Goal: Transaction & Acquisition: Purchase product/service

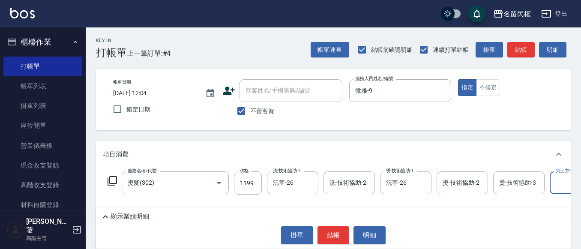
scroll to position [0, 27]
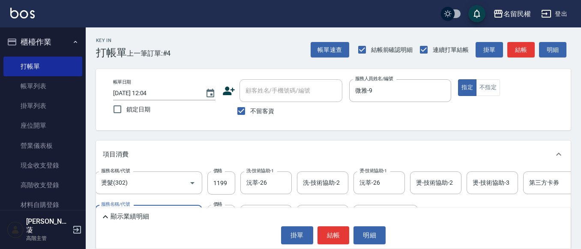
type input "500元護髮(510)"
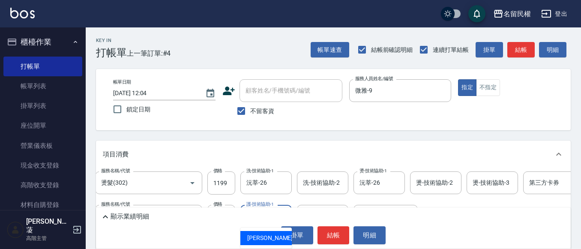
type input "沅莘-26"
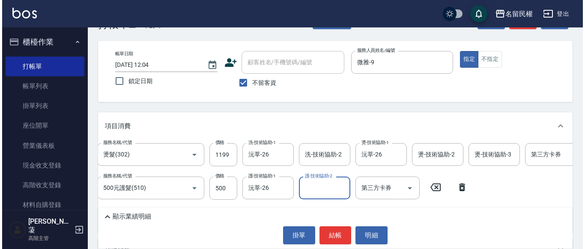
scroll to position [43, 0]
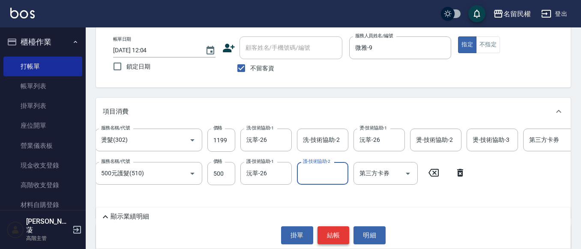
click at [339, 235] on button "結帳" at bounding box center [334, 235] width 32 height 18
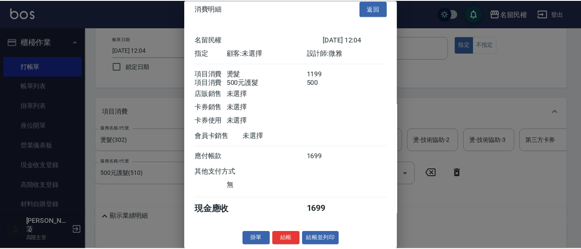
scroll to position [21, 0]
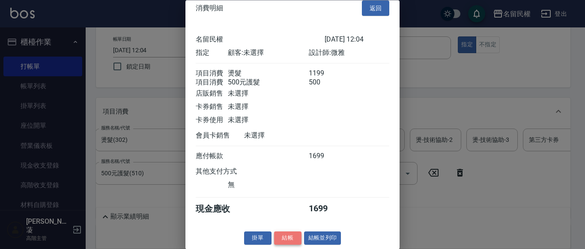
click at [288, 234] on button "結帳" at bounding box center [287, 238] width 27 height 13
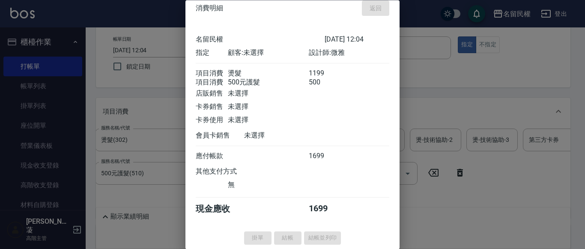
type input "[DATE] 13:02"
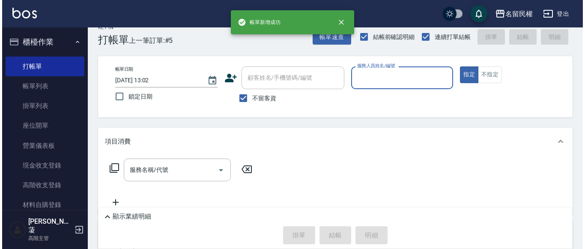
scroll to position [0, 0]
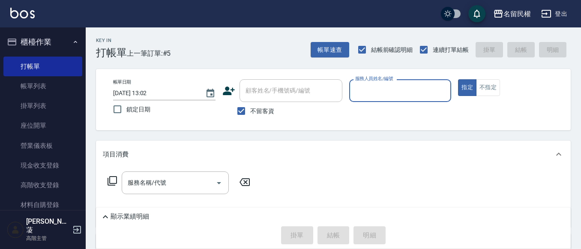
click at [263, 113] on span "不留客資" at bounding box center [262, 111] width 24 height 9
click at [250, 113] on input "不留客資" at bounding box center [241, 111] width 18 height 18
checkbox input "false"
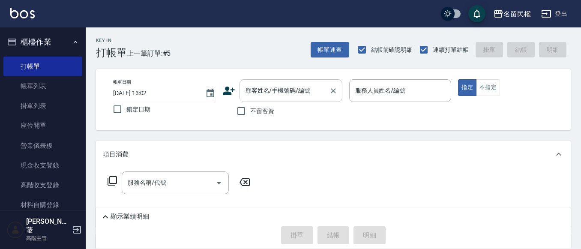
click at [285, 95] on input "顧客姓名/手機號碼/編號" at bounding box center [284, 90] width 82 height 15
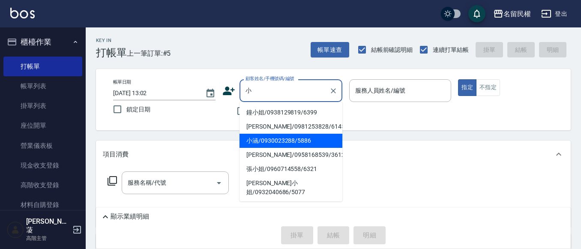
click at [284, 143] on li "小涵/0930023288/5886" at bounding box center [291, 141] width 103 height 14
type input "小涵/0930023288/5886"
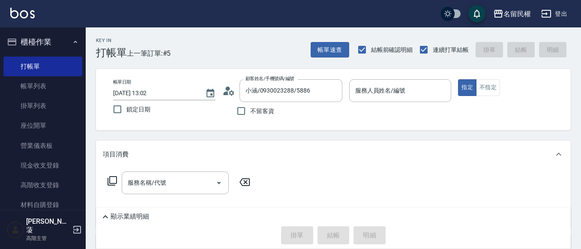
click at [231, 94] on icon at bounding box center [231, 92] width 5 height 5
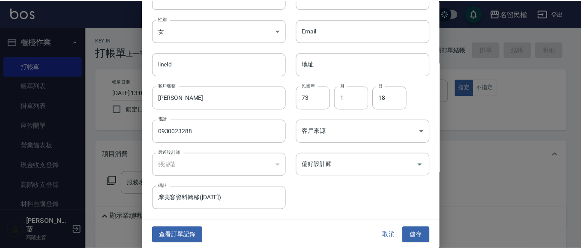
scroll to position [48, 0]
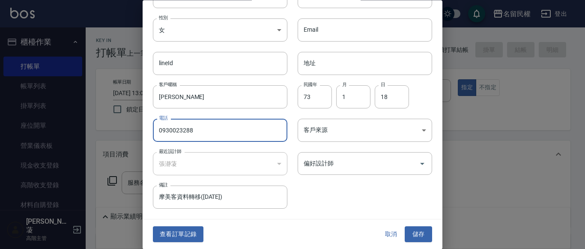
drag, startPoint x: 156, startPoint y: 130, endPoint x: 195, endPoint y: 131, distance: 39.0
click at [195, 131] on input "0930023288" at bounding box center [220, 130] width 135 height 23
click at [176, 235] on button "查看訂單記錄" at bounding box center [178, 235] width 51 height 16
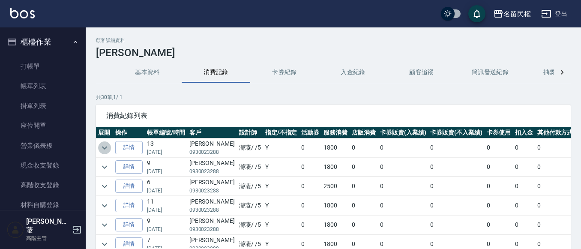
click at [99, 144] on icon "expand row" at bounding box center [104, 148] width 10 height 10
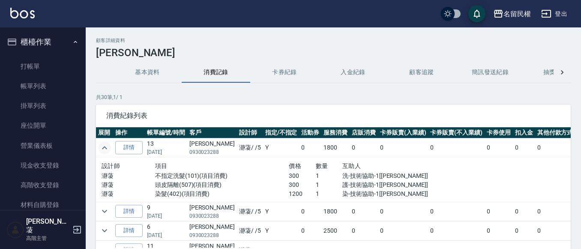
scroll to position [43, 0]
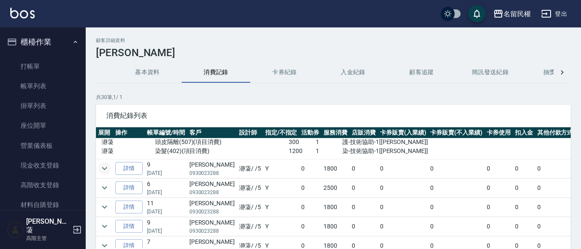
click at [103, 169] on icon "expand row" at bounding box center [104, 168] width 5 height 3
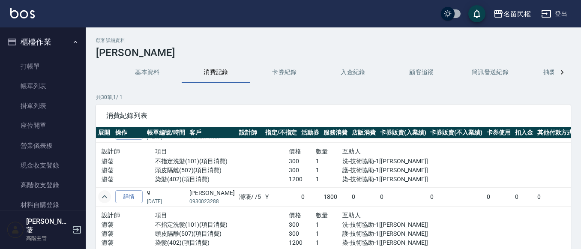
scroll to position [0, 0]
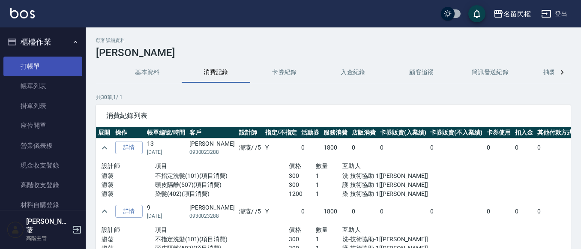
click at [51, 72] on link "打帳單" at bounding box center [42, 67] width 79 height 20
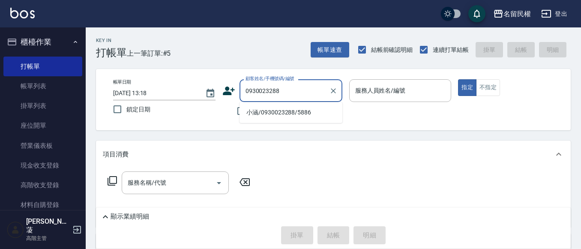
click at [295, 109] on li "小涵/0930023288/5886" at bounding box center [291, 112] width 103 height 14
type input "小涵/0930023288/5886"
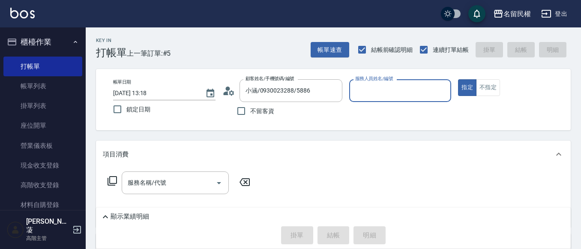
click at [379, 97] on input "服務人員姓名/編號" at bounding box center [400, 90] width 95 height 15
type input "瀞蓤-5"
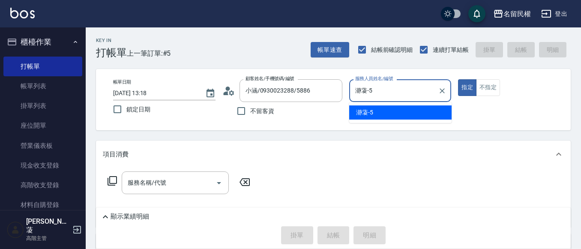
type button "true"
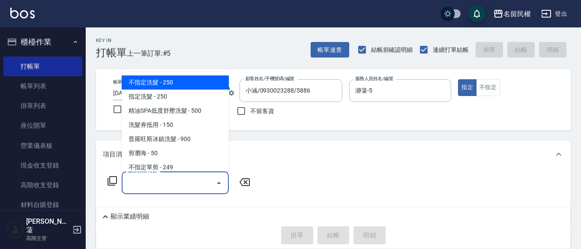
click at [199, 181] on input "服務名稱/代號" at bounding box center [169, 182] width 87 height 15
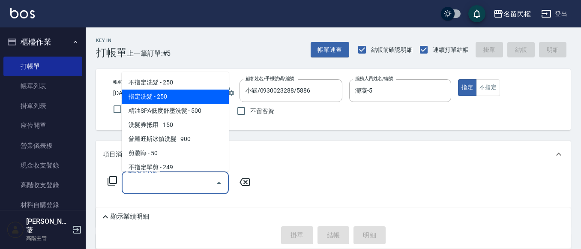
click at [170, 94] on span "指定洗髮 - 250" at bounding box center [175, 97] width 107 height 14
type input "指定洗髮(102)"
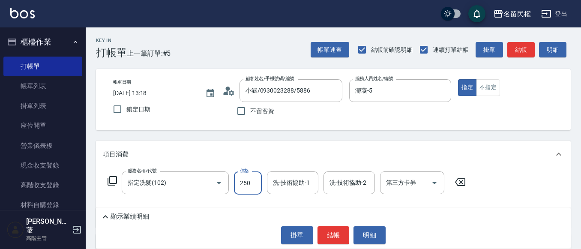
click at [243, 186] on input "250" at bounding box center [248, 182] width 28 height 23
type input "300"
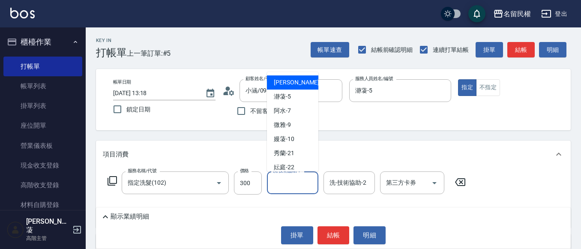
click at [301, 181] on input "洗-技術協助-1" at bounding box center [293, 182] width 44 height 15
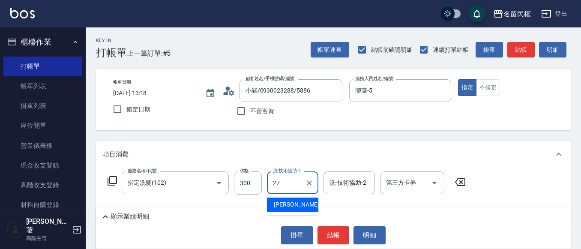
type input "[PERSON_NAME]-27"
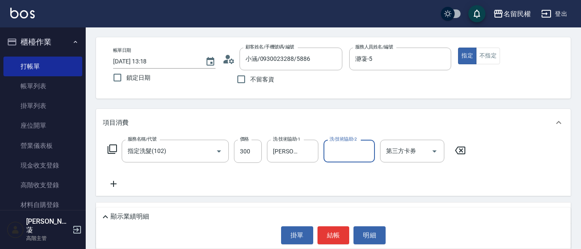
scroll to position [86, 0]
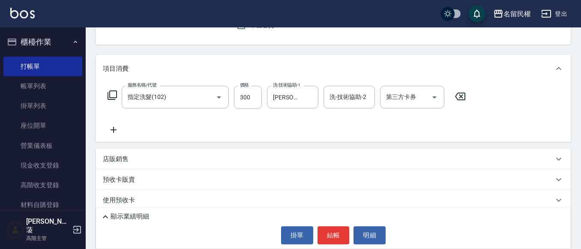
click at [111, 133] on icon at bounding box center [113, 130] width 21 height 10
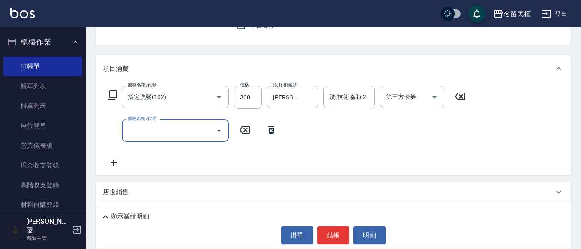
click at [138, 128] on input "服務名稱/代號" at bounding box center [169, 130] width 87 height 15
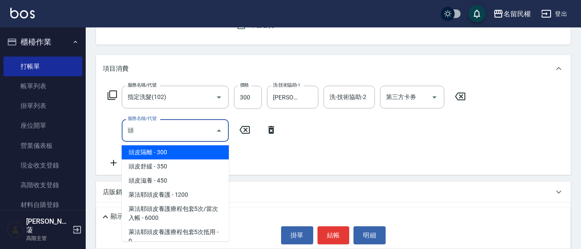
click at [161, 155] on span "頭皮隔離 - 300" at bounding box center [175, 152] width 107 height 14
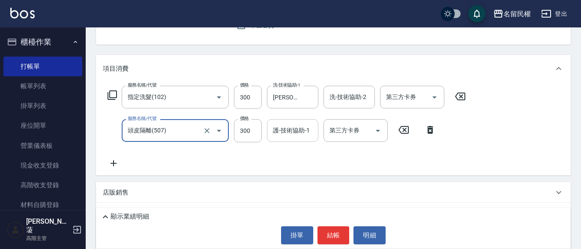
type input "頭皮隔離(507)"
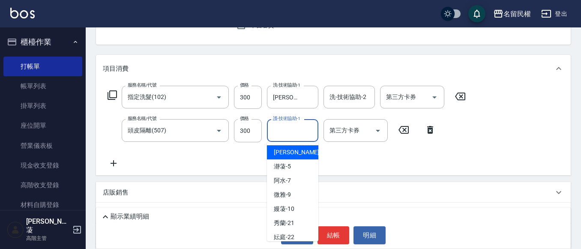
click at [293, 136] on input "護-技術協助-1" at bounding box center [293, 130] width 44 height 15
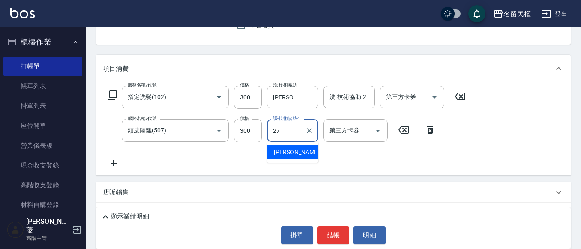
type input "[PERSON_NAME]-27"
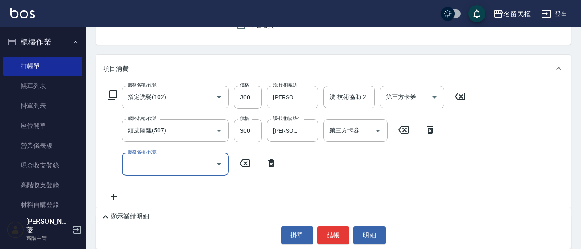
click at [193, 168] on input "服務名稱/代號" at bounding box center [169, 163] width 87 height 15
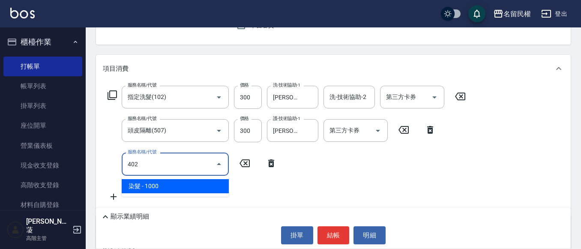
click at [169, 184] on span "染髮 - 1000" at bounding box center [175, 186] width 107 height 14
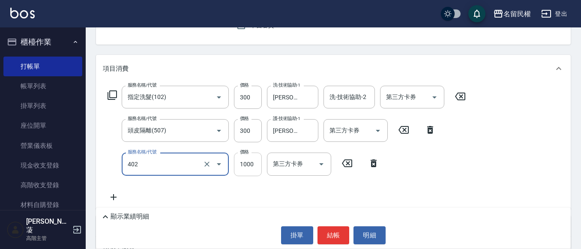
type input "染髮(402)"
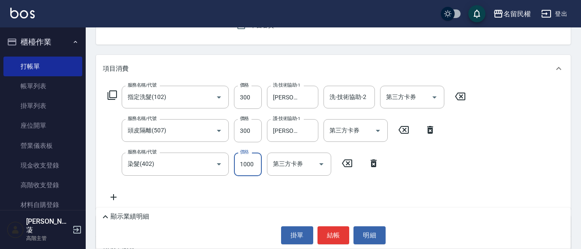
click at [249, 161] on input "1000" at bounding box center [248, 164] width 28 height 23
type input "1200"
click at [286, 168] on input "染-技術協助-1" at bounding box center [293, 163] width 44 height 15
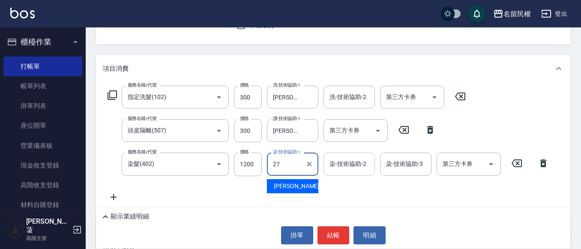
type input "[PERSON_NAME]-27"
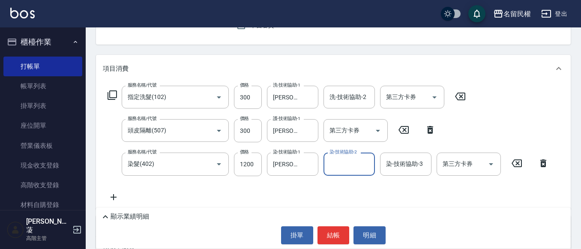
click at [257, 63] on div "項目消費" at bounding box center [333, 68] width 475 height 27
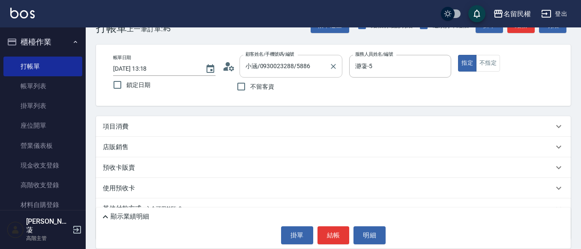
scroll to position [19, 0]
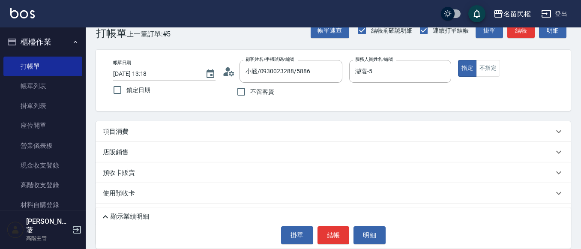
click at [246, 128] on div "項目消費" at bounding box center [328, 131] width 451 height 9
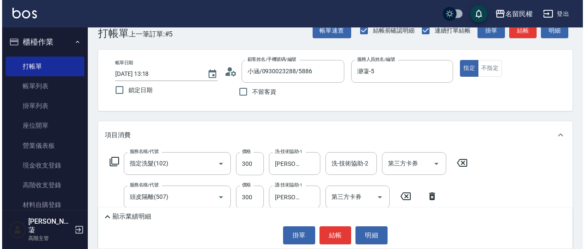
scroll to position [62, 0]
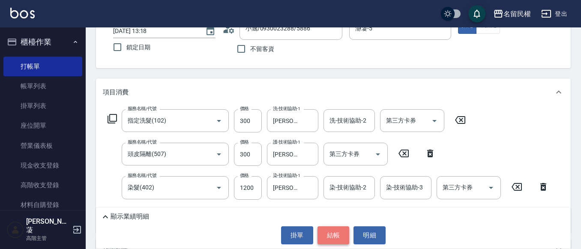
click at [340, 233] on button "結帳" at bounding box center [334, 235] width 32 height 18
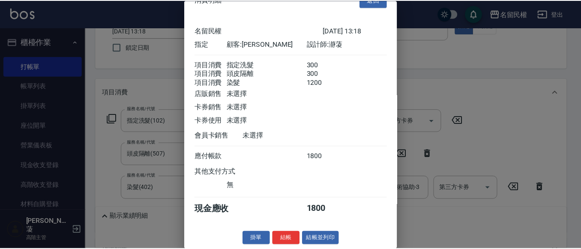
scroll to position [32, 0]
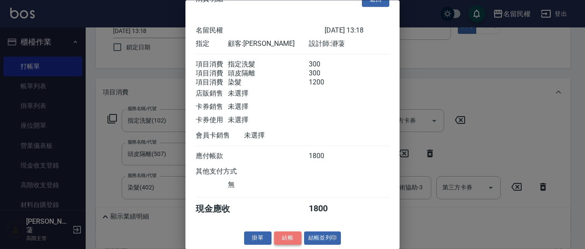
click at [293, 236] on button "結帳" at bounding box center [287, 238] width 27 height 13
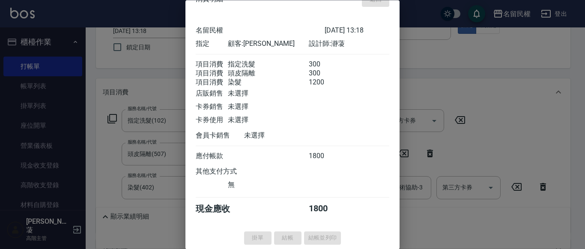
type input "[DATE] 13:19"
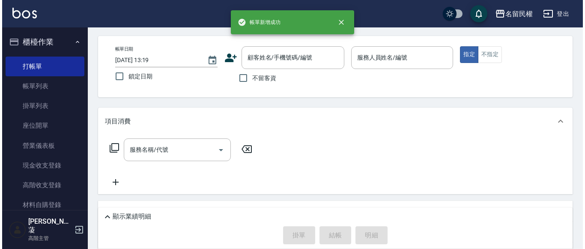
scroll to position [0, 0]
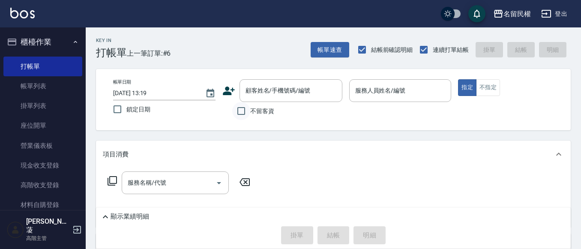
click at [244, 115] on input "不留客資" at bounding box center [241, 111] width 18 height 18
checkbox input "true"
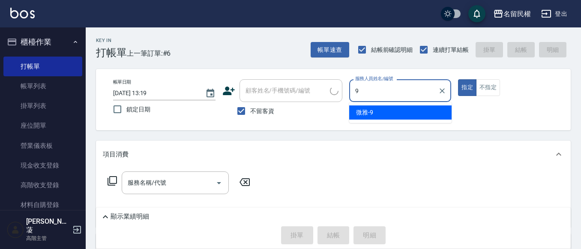
type input "微雅-9"
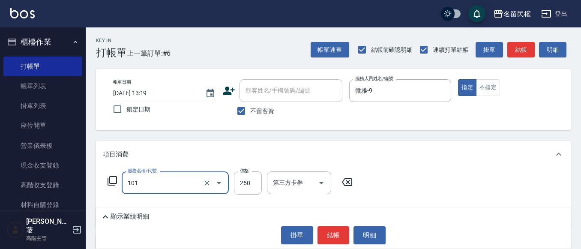
type input "不指定洗髮(101)"
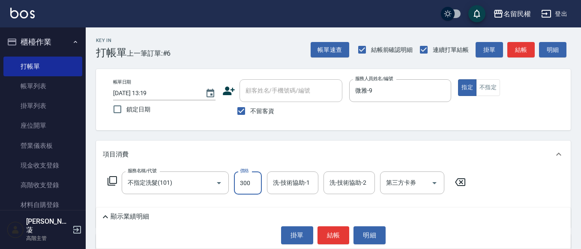
type input "300"
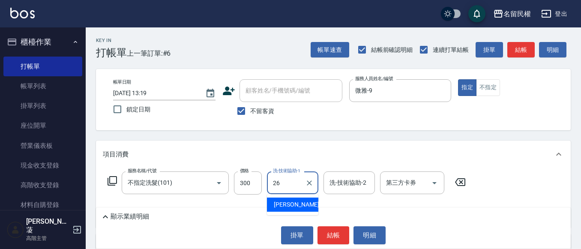
type input "沅莘-26"
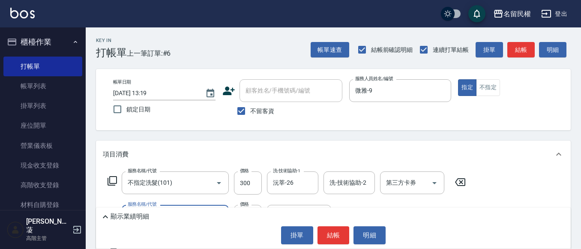
type input "青捲/吹捲/夾直/電棒/夾玉米鬚(703)"
click at [335, 237] on button "結帳" at bounding box center [334, 235] width 32 height 18
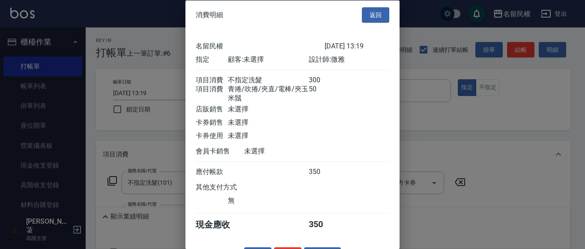
scroll to position [32, 0]
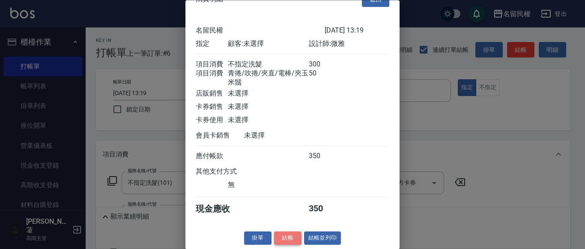
click at [281, 233] on button "結帳" at bounding box center [287, 238] width 27 height 13
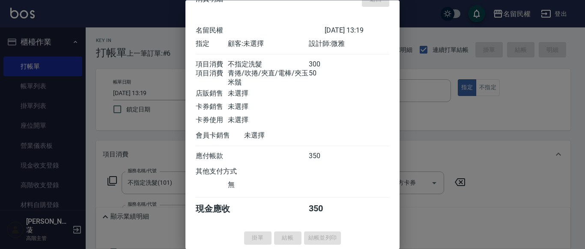
type input "[DATE] 13:48"
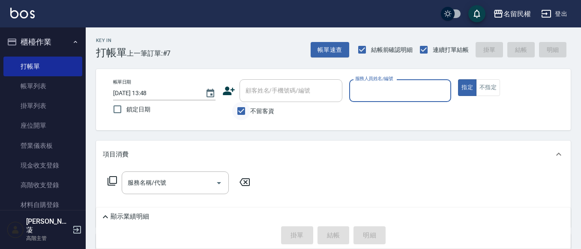
click at [240, 113] on input "不留客資" at bounding box center [241, 111] width 18 height 18
checkbox input "false"
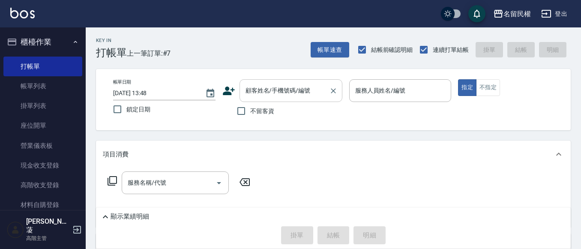
click at [263, 94] on input "顧客姓名/手機號碼/編號" at bounding box center [284, 90] width 82 height 15
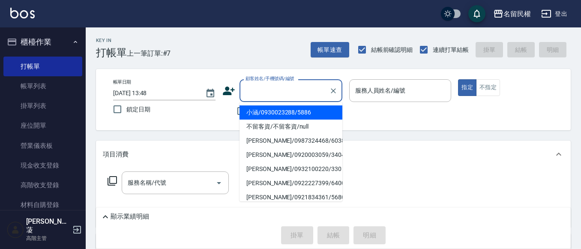
click at [269, 111] on li "小涵/0930023288/5886" at bounding box center [291, 112] width 103 height 14
type input "小涵/0930023288/5886"
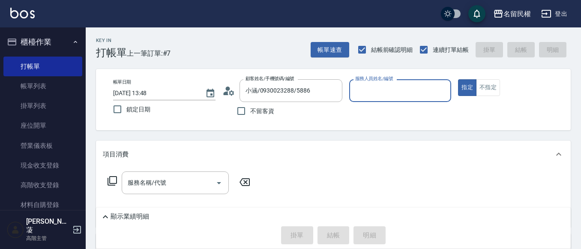
click at [228, 95] on icon at bounding box center [228, 90] width 13 height 13
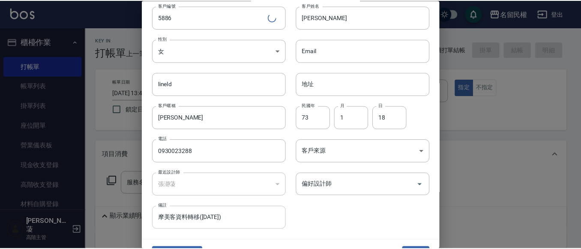
scroll to position [48, 0]
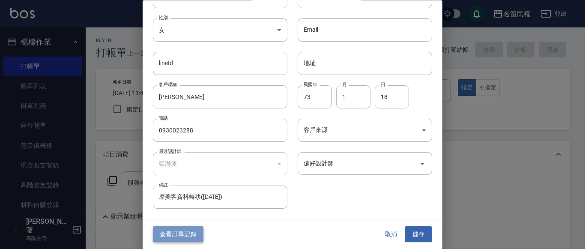
click at [179, 228] on button "查看訂單記錄" at bounding box center [178, 235] width 51 height 16
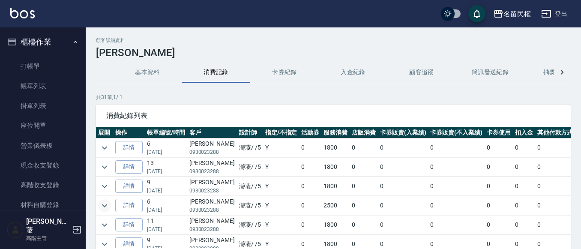
click at [105, 206] on icon "expand row" at bounding box center [104, 205] width 5 height 3
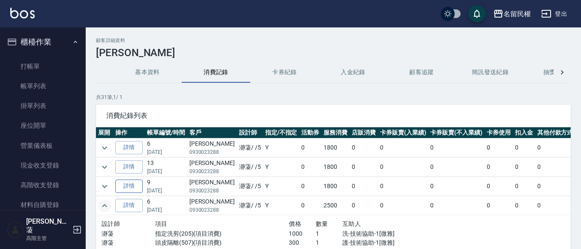
scroll to position [43, 0]
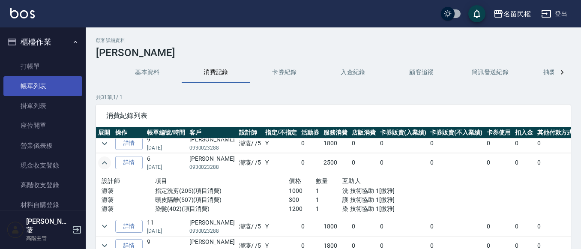
click at [40, 88] on link "帳單列表" at bounding box center [42, 86] width 79 height 20
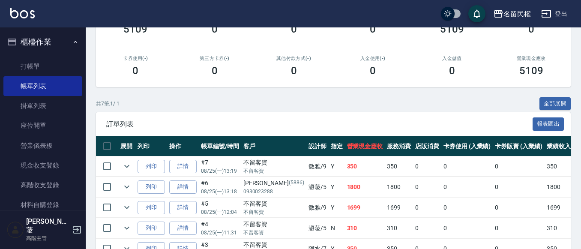
scroll to position [214, 0]
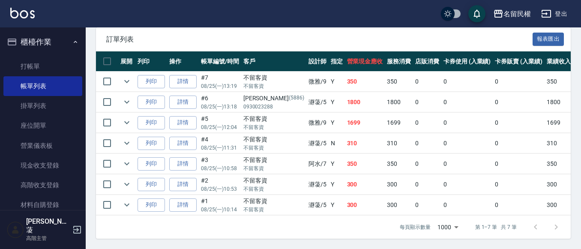
click at [176, 99] on link "詳情" at bounding box center [182, 102] width 27 height 13
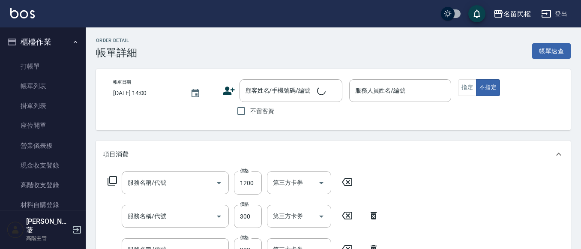
type input "[DATE] 13:18"
type input "瀞蓤-5"
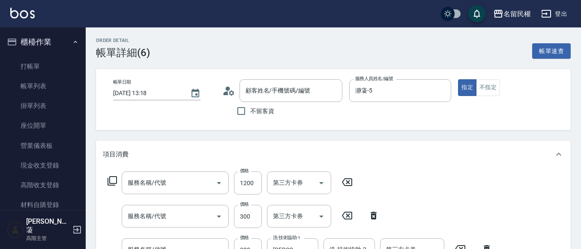
type input "染髮(402)"
type input "頭皮隔離(507)"
type input "指定洗髮(102)"
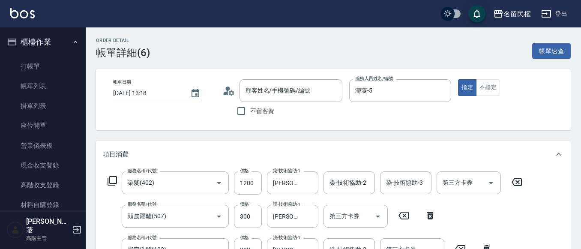
type input "小涵/0930023288/5886"
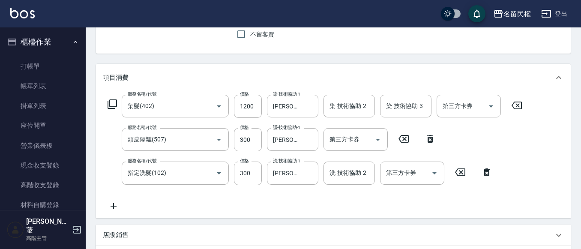
scroll to position [86, 0]
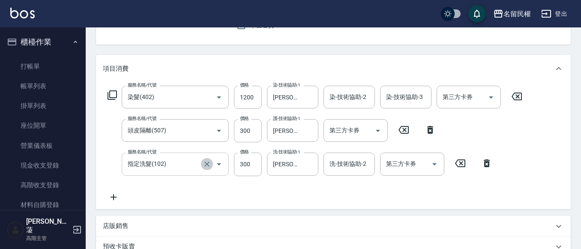
click at [211, 163] on button "Clear" at bounding box center [207, 164] width 12 height 12
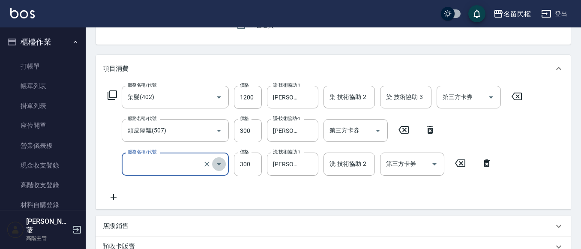
click at [219, 164] on icon "Open" at bounding box center [219, 164] width 4 height 2
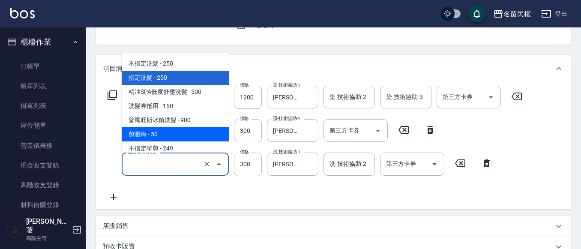
scroll to position [43, 0]
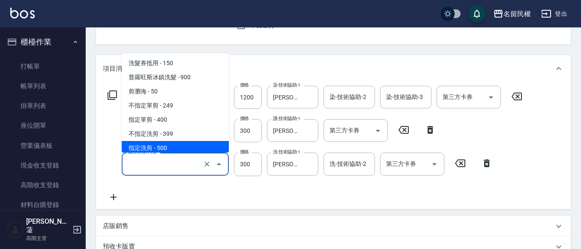
click at [156, 144] on span "指定洗剪 - 500" at bounding box center [175, 148] width 107 height 14
type input "指定洗剪(205)"
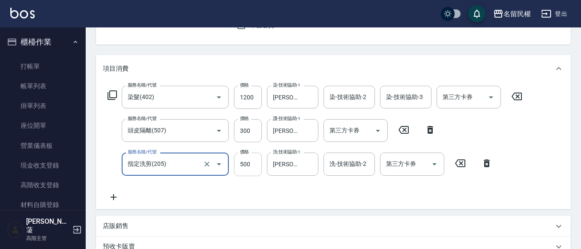
click at [254, 168] on input "500" at bounding box center [248, 164] width 28 height 23
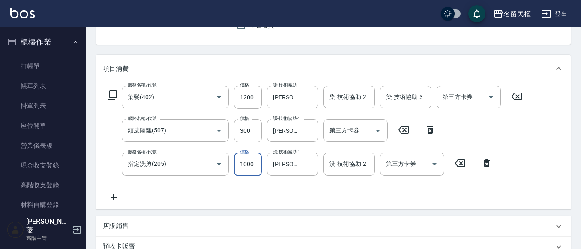
type input "1000"
click at [340, 198] on div "服務名稱/代號 染髮(402) 服務名稱/代號 價格 1200 價格 染-技術協助-1 [PERSON_NAME]-27 染-技術協助-1 染-技術協助-2 …" at bounding box center [315, 144] width 425 height 116
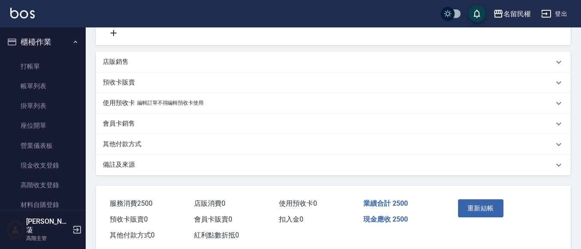
scroll to position [257, 0]
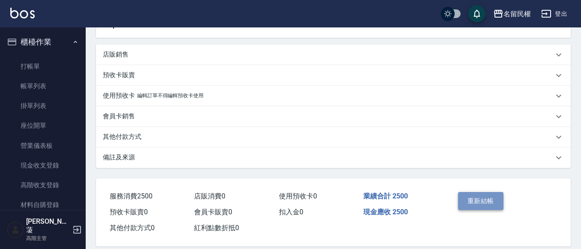
click at [477, 197] on button "重新結帳" at bounding box center [480, 201] width 45 height 18
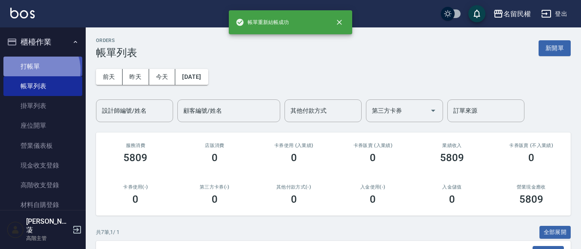
click at [36, 69] on link "打帳單" at bounding box center [42, 67] width 79 height 20
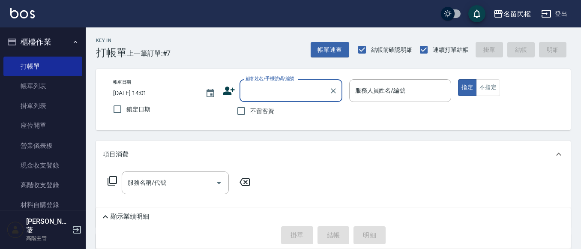
click at [253, 94] on input "顧客姓名/手機號碼/編號" at bounding box center [284, 90] width 82 height 15
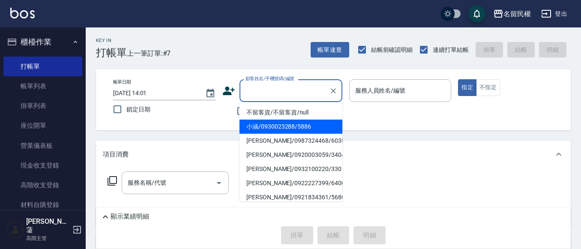
click at [260, 120] on li "小涵/0930023288/5886" at bounding box center [291, 127] width 103 height 14
type input "小涵/0930023288/5886"
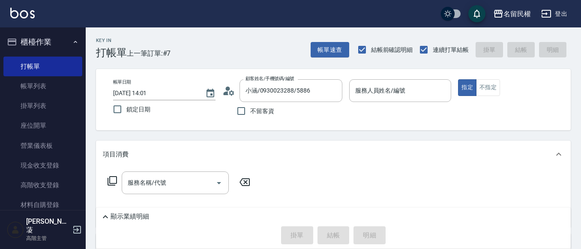
click at [232, 87] on icon at bounding box center [228, 90] width 13 height 13
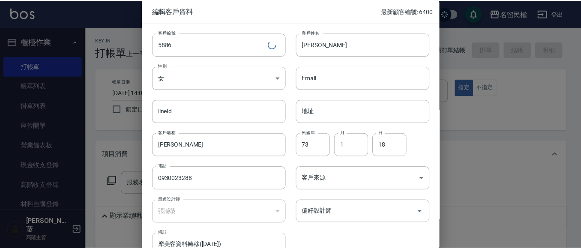
scroll to position [48, 0]
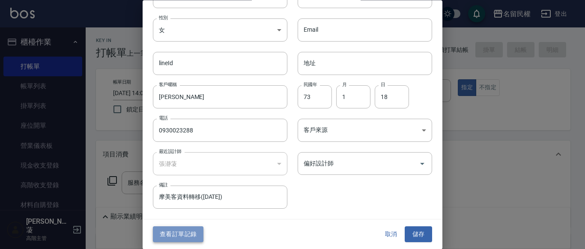
click at [179, 229] on button "查看訂單記錄" at bounding box center [178, 235] width 51 height 16
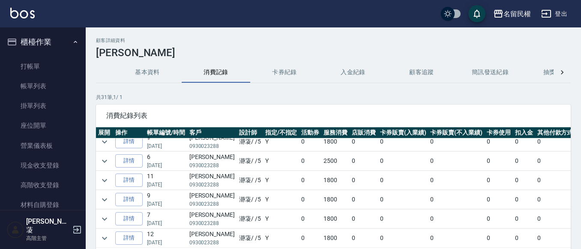
scroll to position [43, 0]
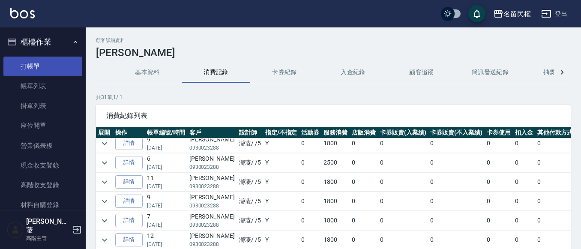
click at [46, 57] on link "打帳單" at bounding box center [42, 67] width 79 height 20
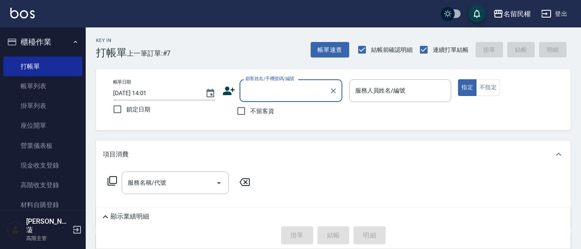
click at [43, 88] on link "帳單列表" at bounding box center [42, 86] width 79 height 20
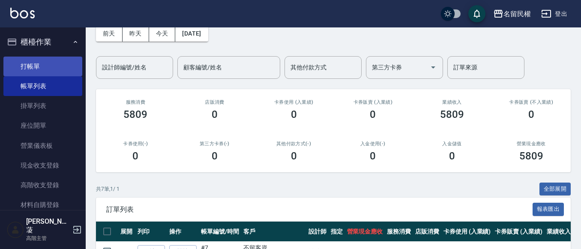
scroll to position [43, 0]
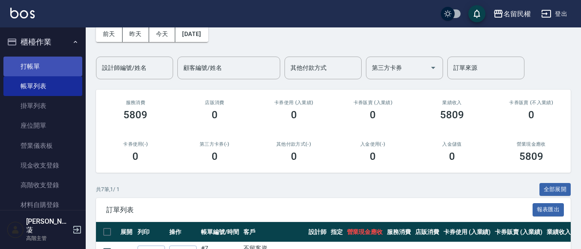
click at [30, 64] on link "打帳單" at bounding box center [42, 67] width 79 height 20
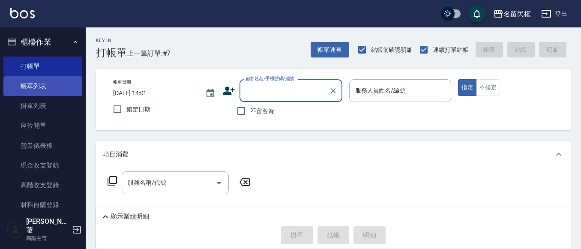
click at [48, 86] on link "帳單列表" at bounding box center [42, 86] width 79 height 20
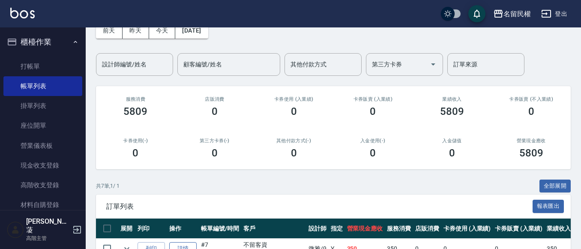
scroll to position [171, 0]
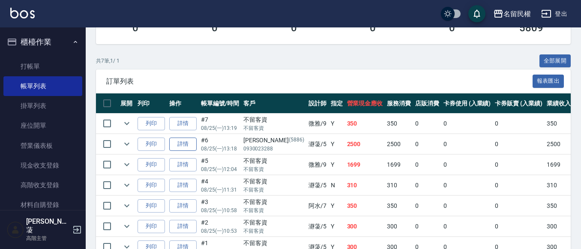
click at [177, 147] on link "詳情" at bounding box center [182, 144] width 27 height 13
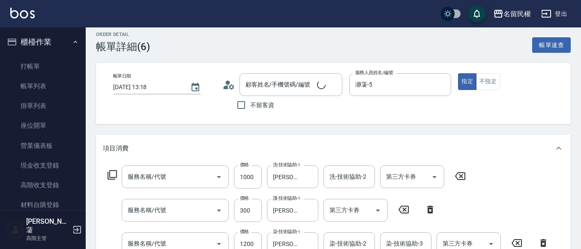
type input "[DATE] 13:18"
type input "瀞蓤-5"
type input "指定洗剪(205)"
type input "頭皮隔離(507)"
type input "染髮(402)"
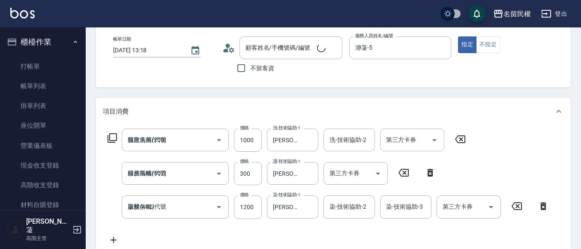
type input "小涵/0930023288/5886"
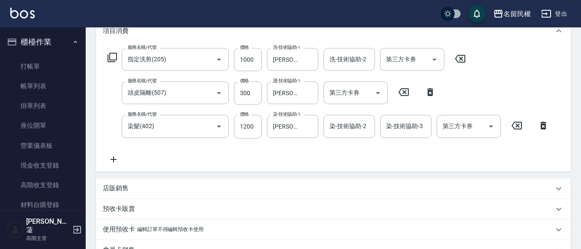
scroll to position [129, 0]
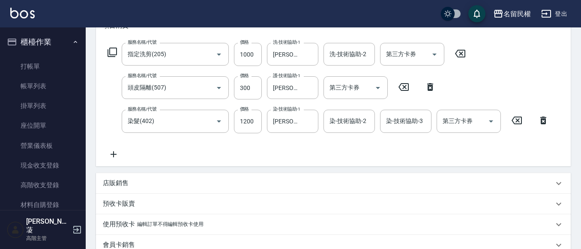
click at [113, 154] on icon at bounding box center [114, 154] width 6 height 6
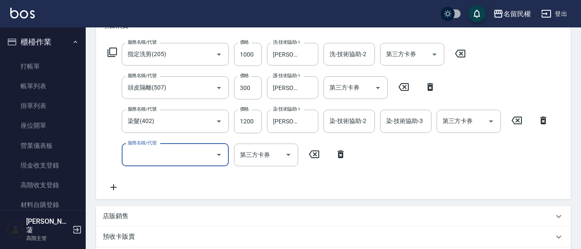
click at [146, 153] on input "服務名稱/代號" at bounding box center [169, 154] width 87 height 15
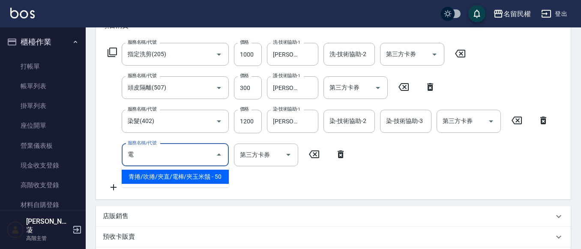
click at [211, 178] on span "青捲/吹捲/夾直/電棒/夾玉米鬚 - 50" at bounding box center [175, 177] width 107 height 14
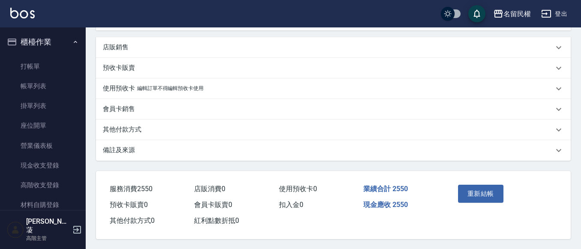
scroll to position [302, 0]
type input "青捲/吹捲/夾直/電棒/夾玉米鬚(703)"
click at [481, 189] on button "重新結帳" at bounding box center [480, 193] width 45 height 18
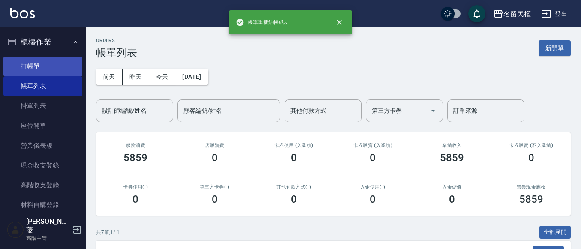
click at [35, 68] on link "打帳單" at bounding box center [42, 67] width 79 height 20
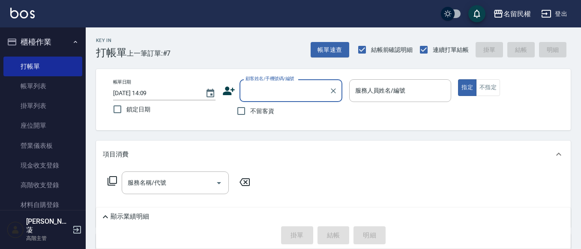
click at [270, 115] on span "不留客資" at bounding box center [262, 111] width 24 height 9
click at [250, 115] on input "不留客資" at bounding box center [241, 111] width 18 height 18
checkbox input "true"
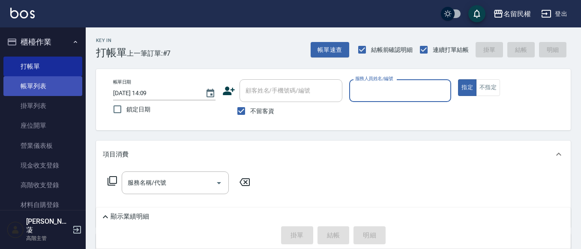
click at [50, 91] on link "帳單列表" at bounding box center [42, 86] width 79 height 20
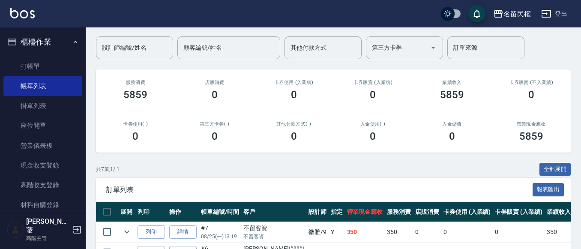
scroll to position [129, 0]
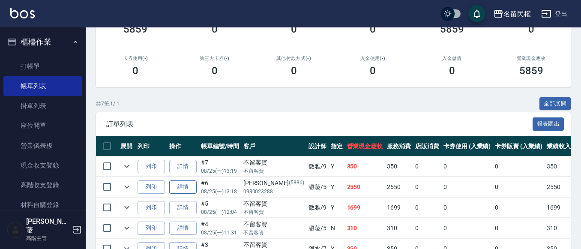
click at [186, 188] on link "詳情" at bounding box center [182, 186] width 27 height 13
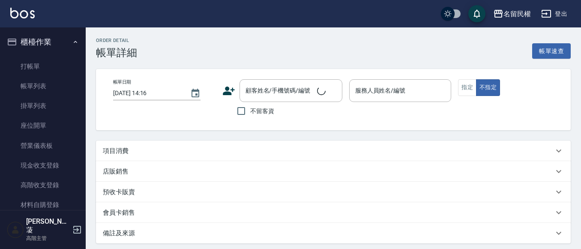
type input "[DATE] 13:18"
type input "瀞蓤-5"
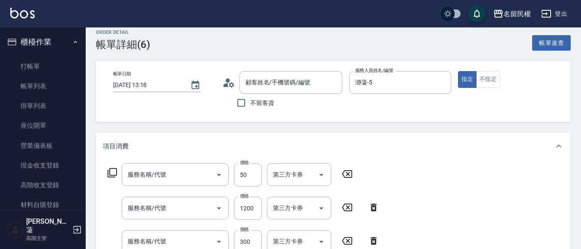
type input "小涵/0930023288/5886"
type input "青捲/吹捲/夾直/電棒/夾玉米鬚(703)"
type input "染髮(402)"
type input "頭皮隔離(507)"
type input "指定洗剪(205)"
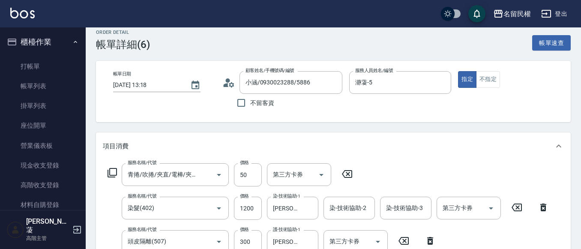
scroll to position [129, 0]
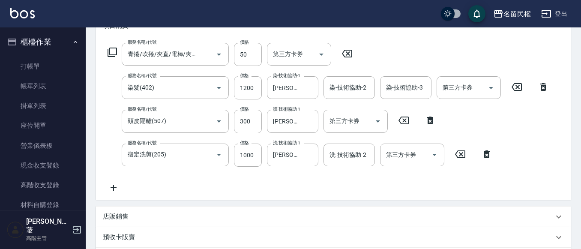
click at [347, 55] on icon at bounding box center [346, 53] width 21 height 10
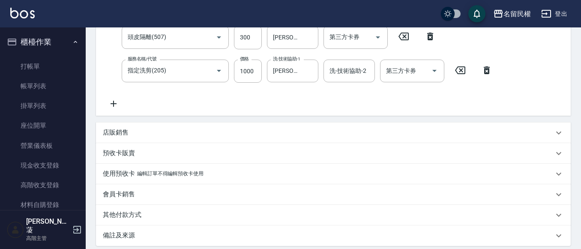
scroll to position [257, 0]
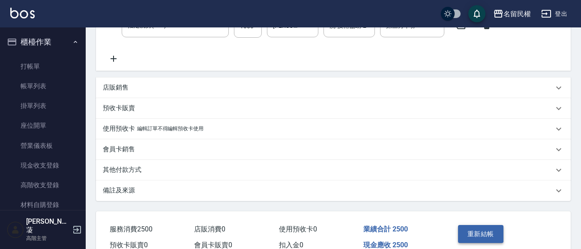
click at [470, 229] on button "重新結帳" at bounding box center [480, 234] width 45 height 18
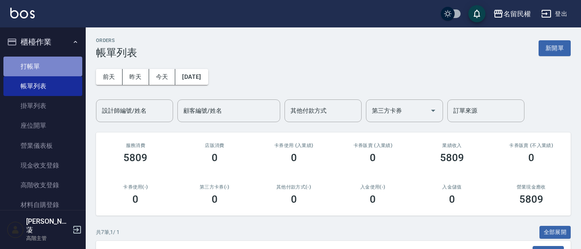
click at [63, 75] on link "打帳單" at bounding box center [42, 67] width 79 height 20
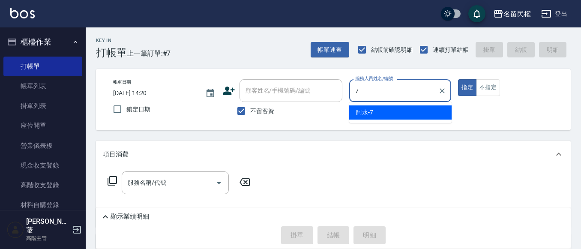
type input "阿水-7"
type button "true"
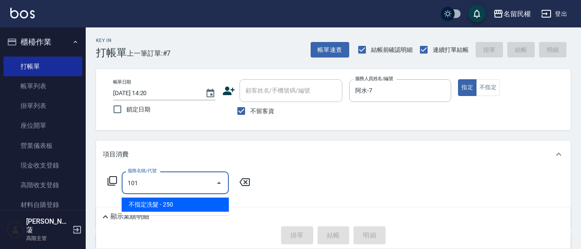
type input "不指定洗髮(101)"
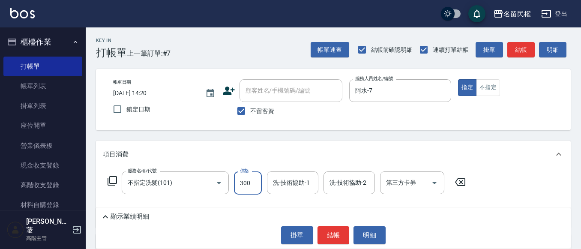
type input "300"
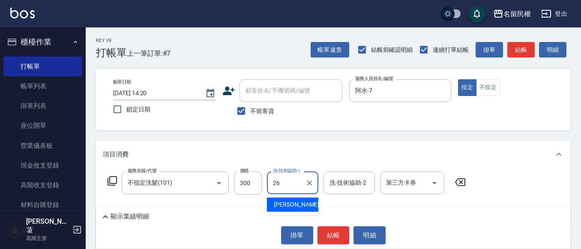
type input "沅莘-26"
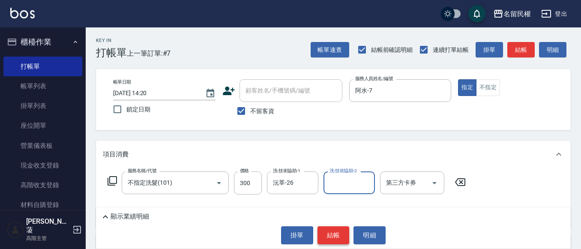
click at [334, 232] on button "結帳" at bounding box center [334, 235] width 32 height 18
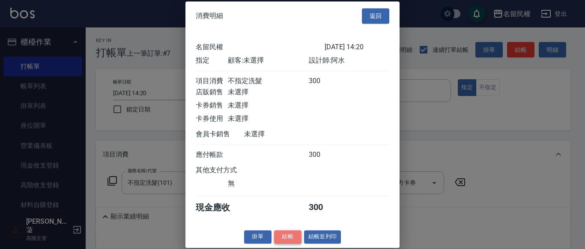
click at [288, 243] on button "結帳" at bounding box center [287, 236] width 27 height 13
